Goal: Navigation & Orientation: Find specific page/section

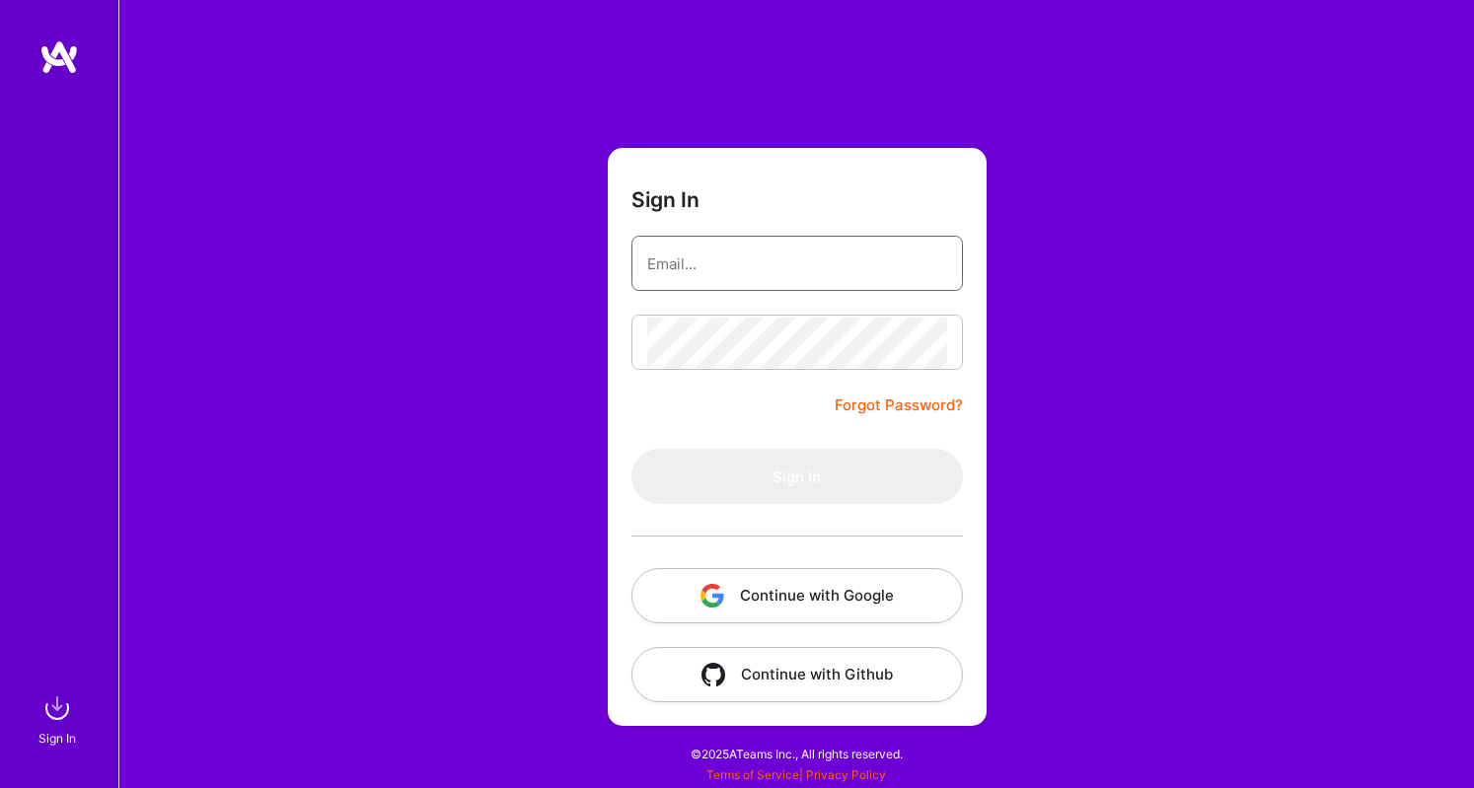
click at [728, 273] on input "email" at bounding box center [797, 264] width 300 height 50
type input "[EMAIL_ADDRESS][DOMAIN_NAME]"
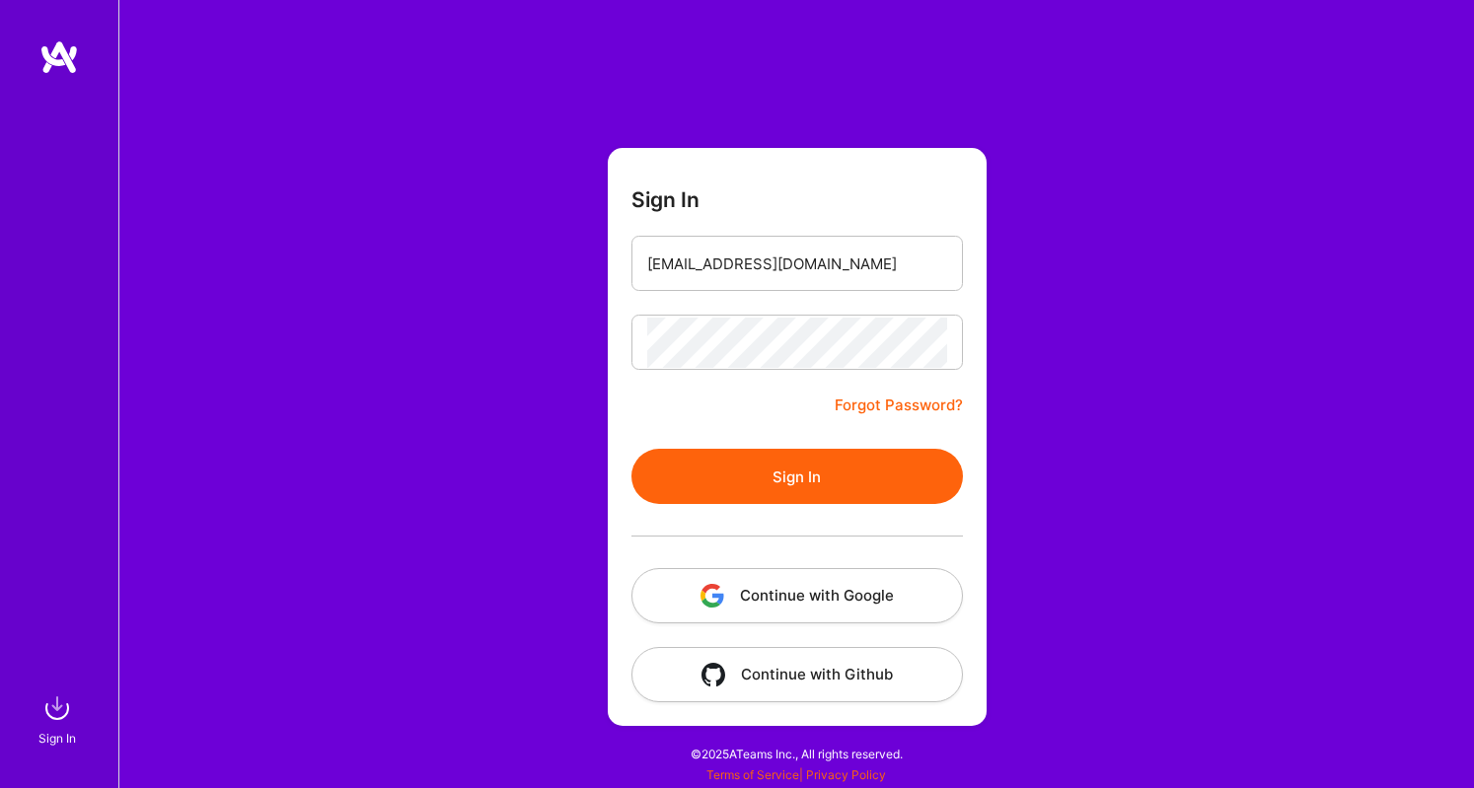
click at [697, 459] on button "Sign In" at bounding box center [798, 476] width 332 height 55
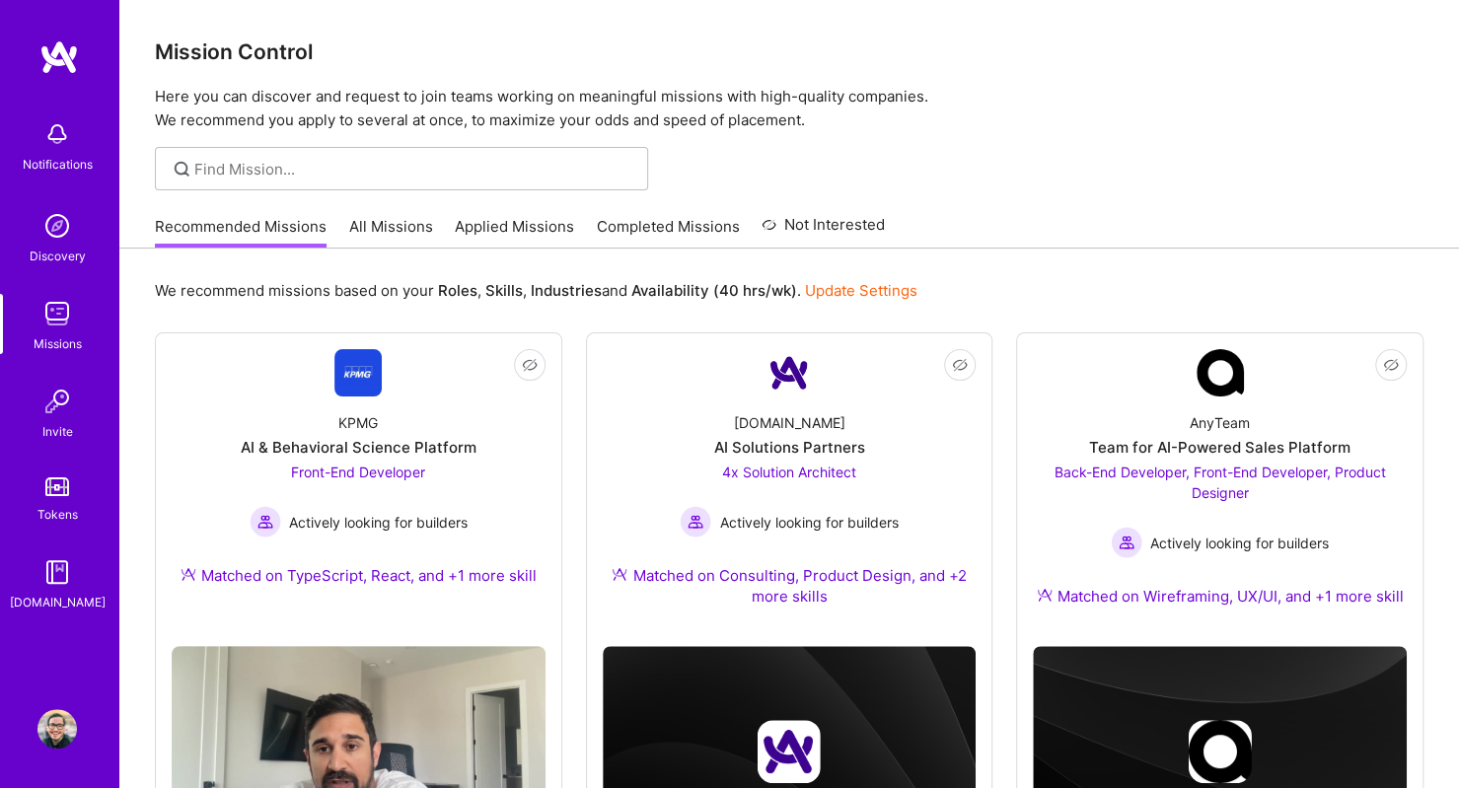
click at [364, 240] on link "All Missions" at bounding box center [391, 232] width 84 height 33
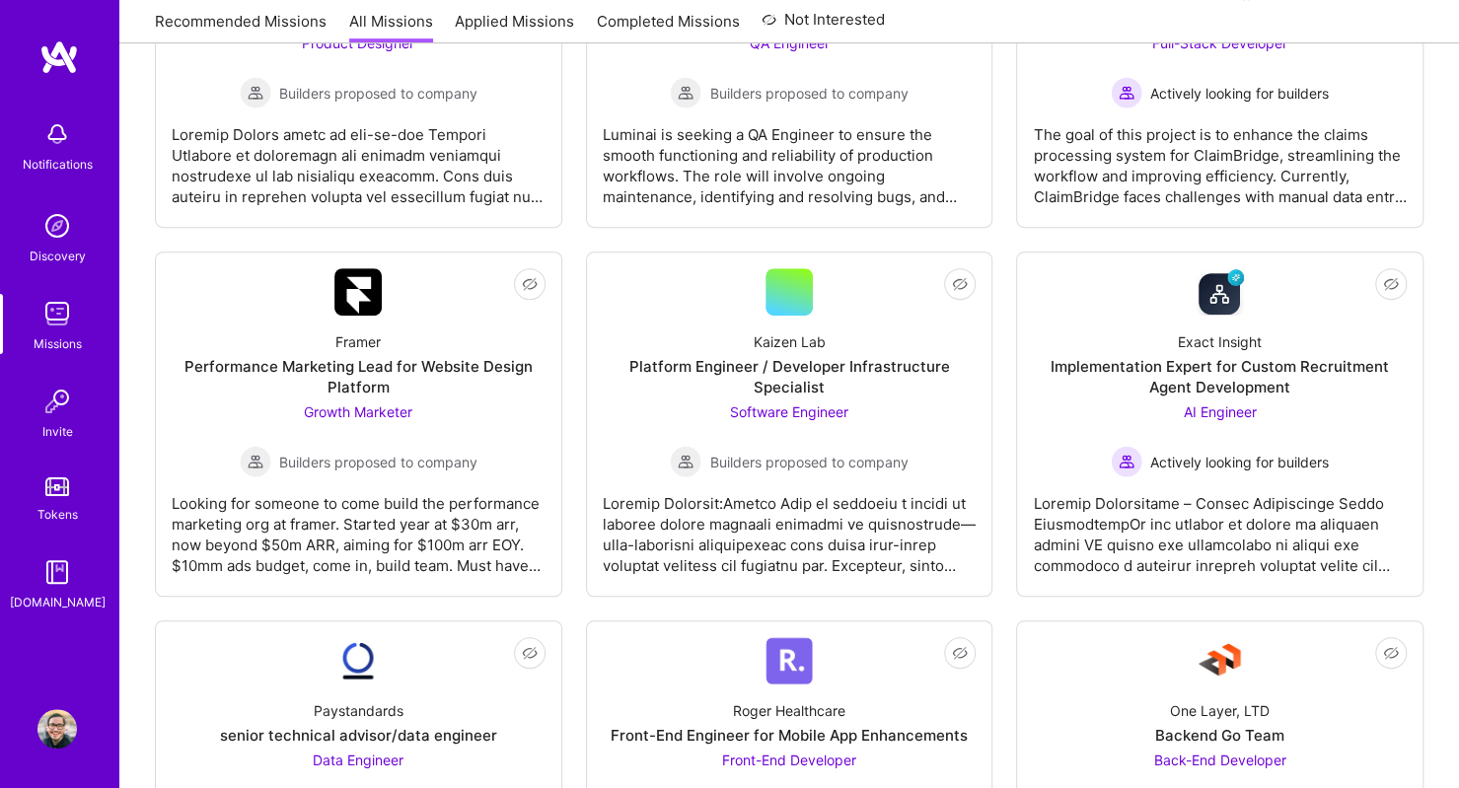
scroll to position [471, 0]
